Goal: Information Seeking & Learning: Learn about a topic

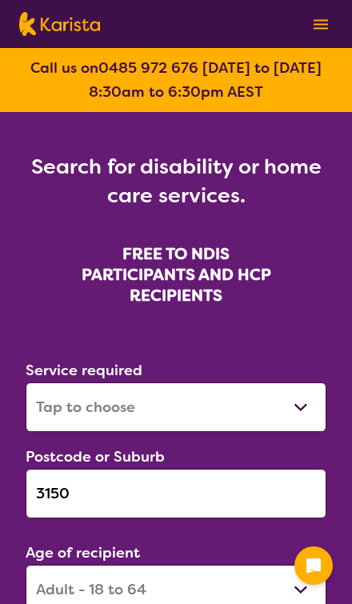
select select "[MEDICAL_DATA]"
select select "AD"
select select "NDIS"
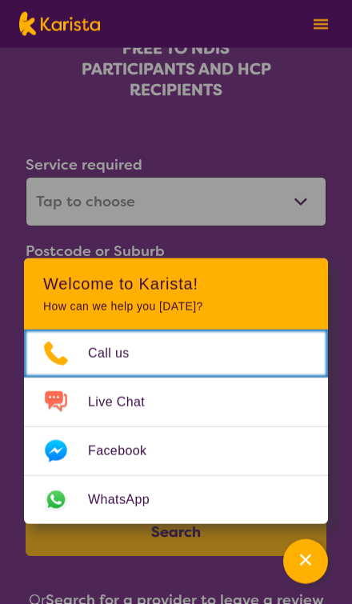
scroll to position [206, 0]
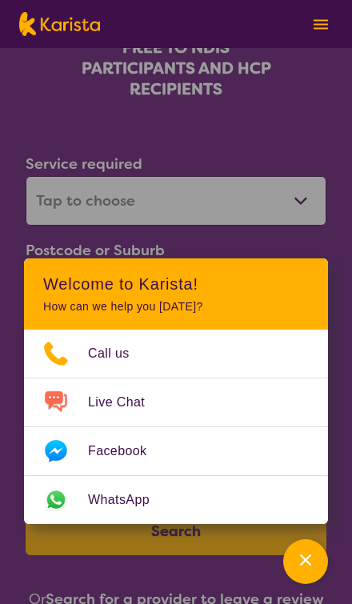
click at [306, 568] on icon "Channel Menu" at bounding box center [306, 560] width 16 height 16
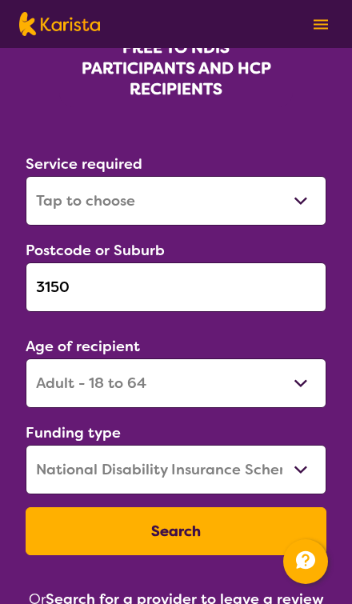
click at [270, 535] on button "Search" at bounding box center [176, 531] width 301 height 48
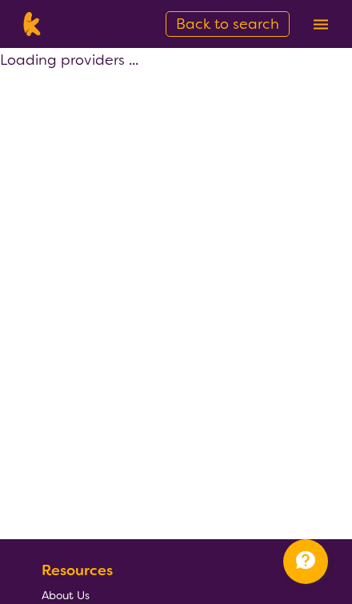
select select "by_score"
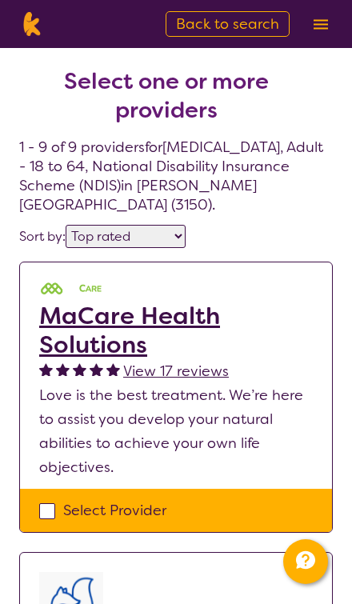
scroll to position [206, 0]
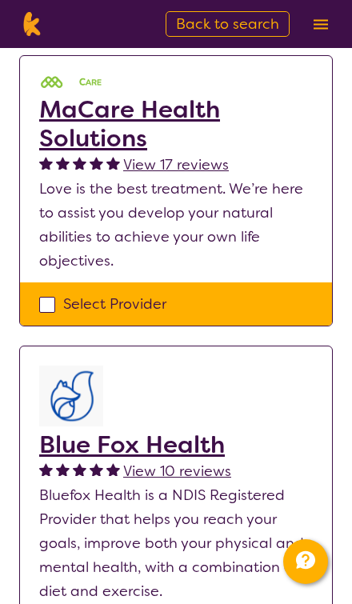
select select "[MEDICAL_DATA]"
select select "AD"
select select "NDIS"
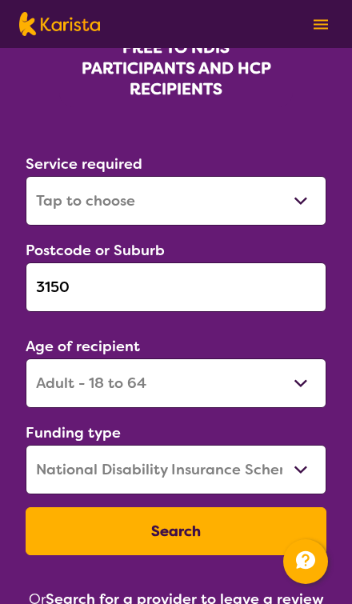
click at [59, 288] on input "3150" at bounding box center [176, 287] width 301 height 50
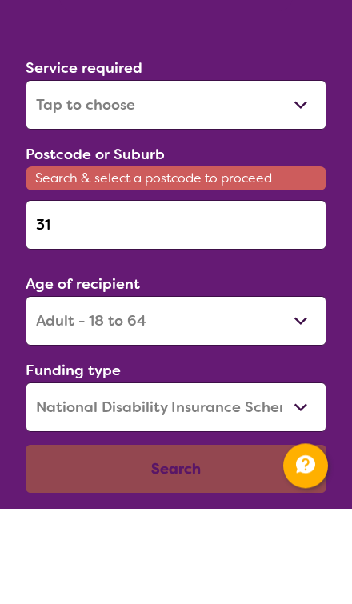
type input "3"
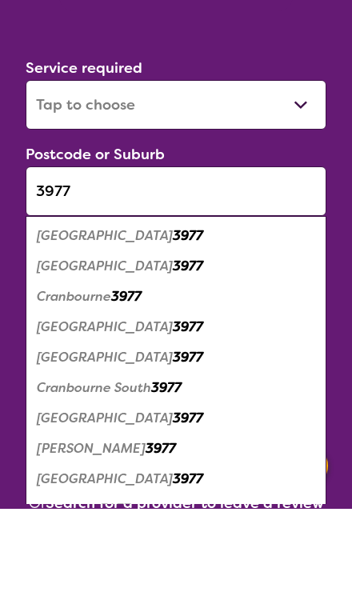
type input "3977"
click at [55, 384] on em "Cranbourne" at bounding box center [74, 392] width 74 height 17
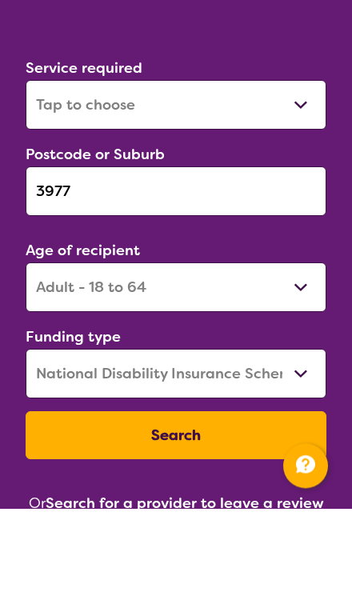
scroll to position [302, 0]
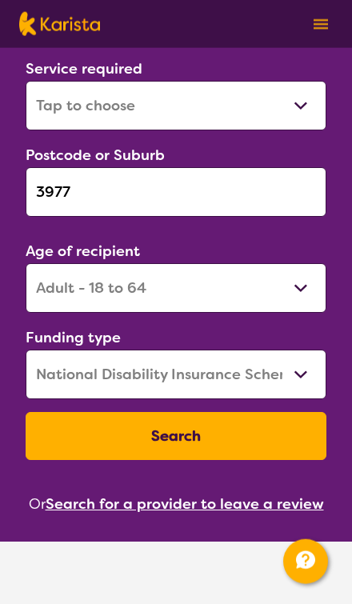
click at [71, 443] on button "Search" at bounding box center [176, 436] width 301 height 48
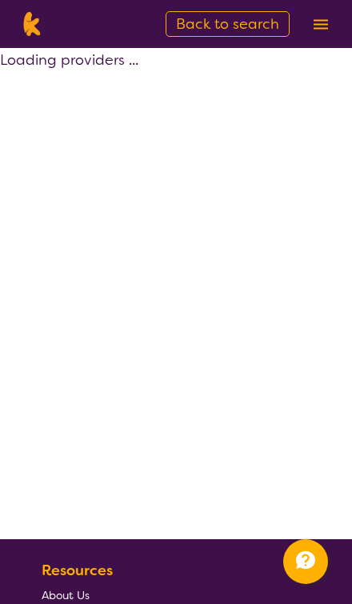
select select "by_score"
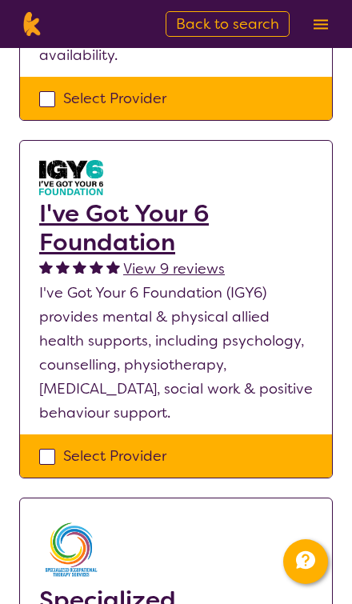
scroll to position [1160, 0]
